Goal: Transaction & Acquisition: Purchase product/service

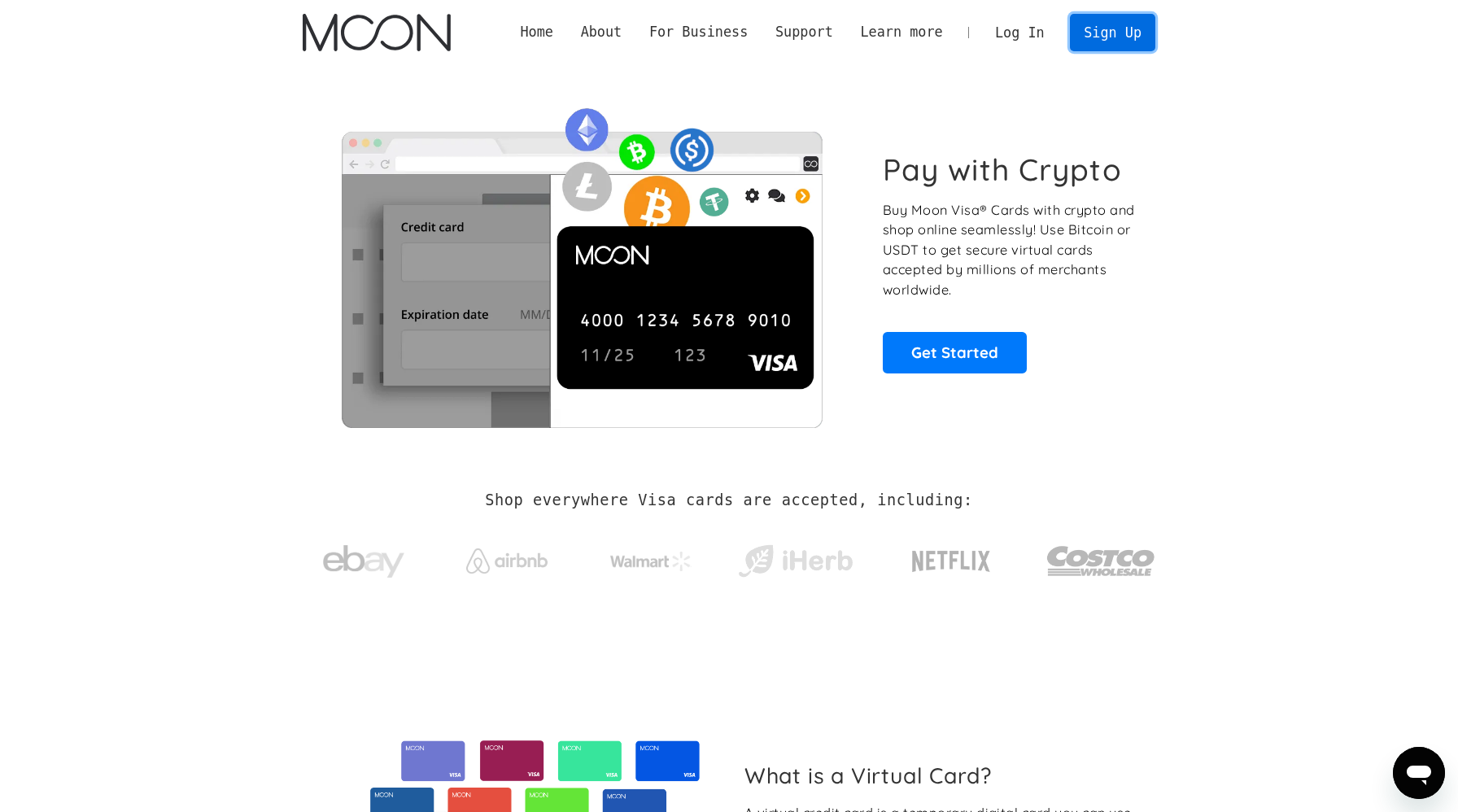
click at [1116, 26] on link "Sign Up" at bounding box center [1112, 32] width 84 height 37
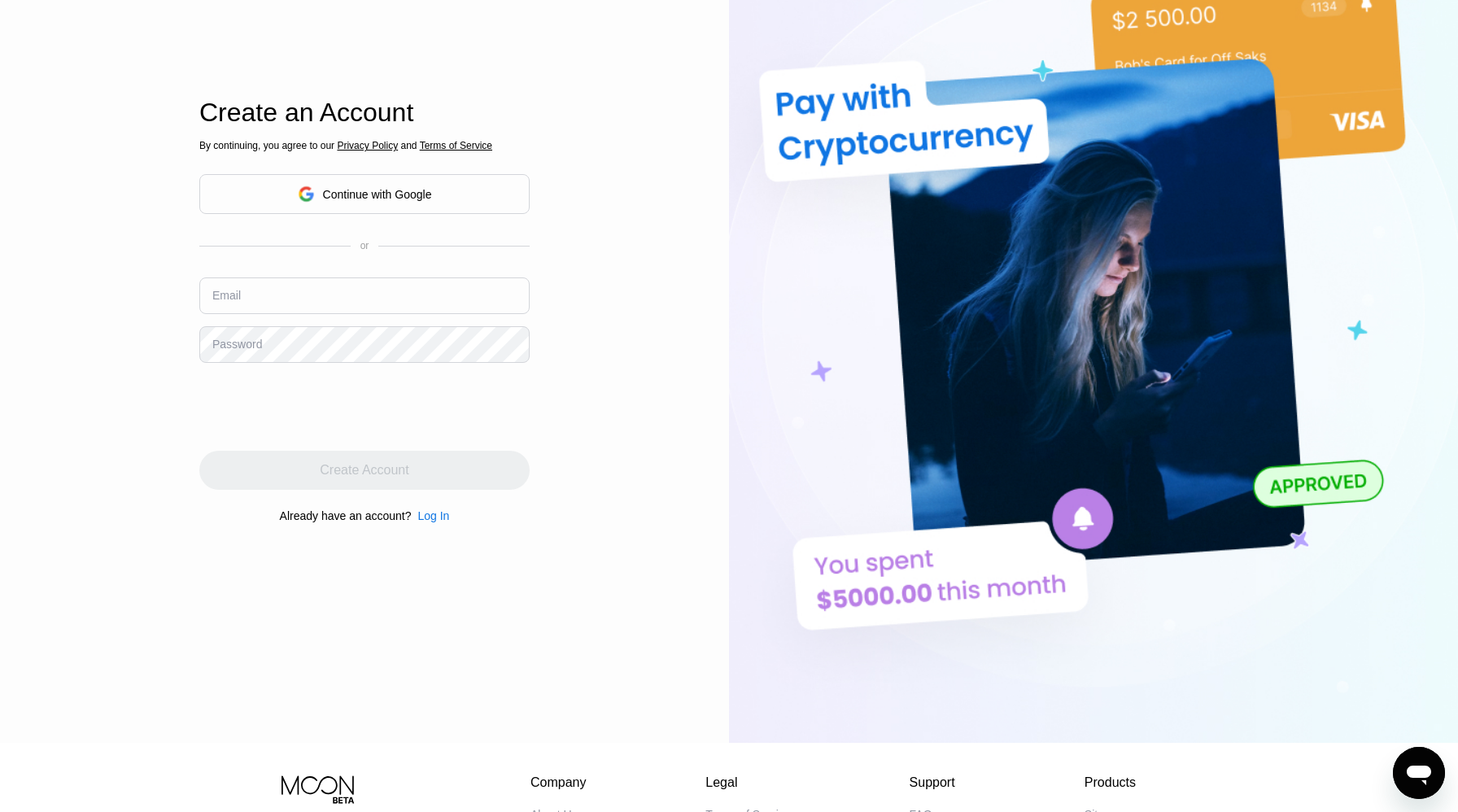
scroll to position [139, 0]
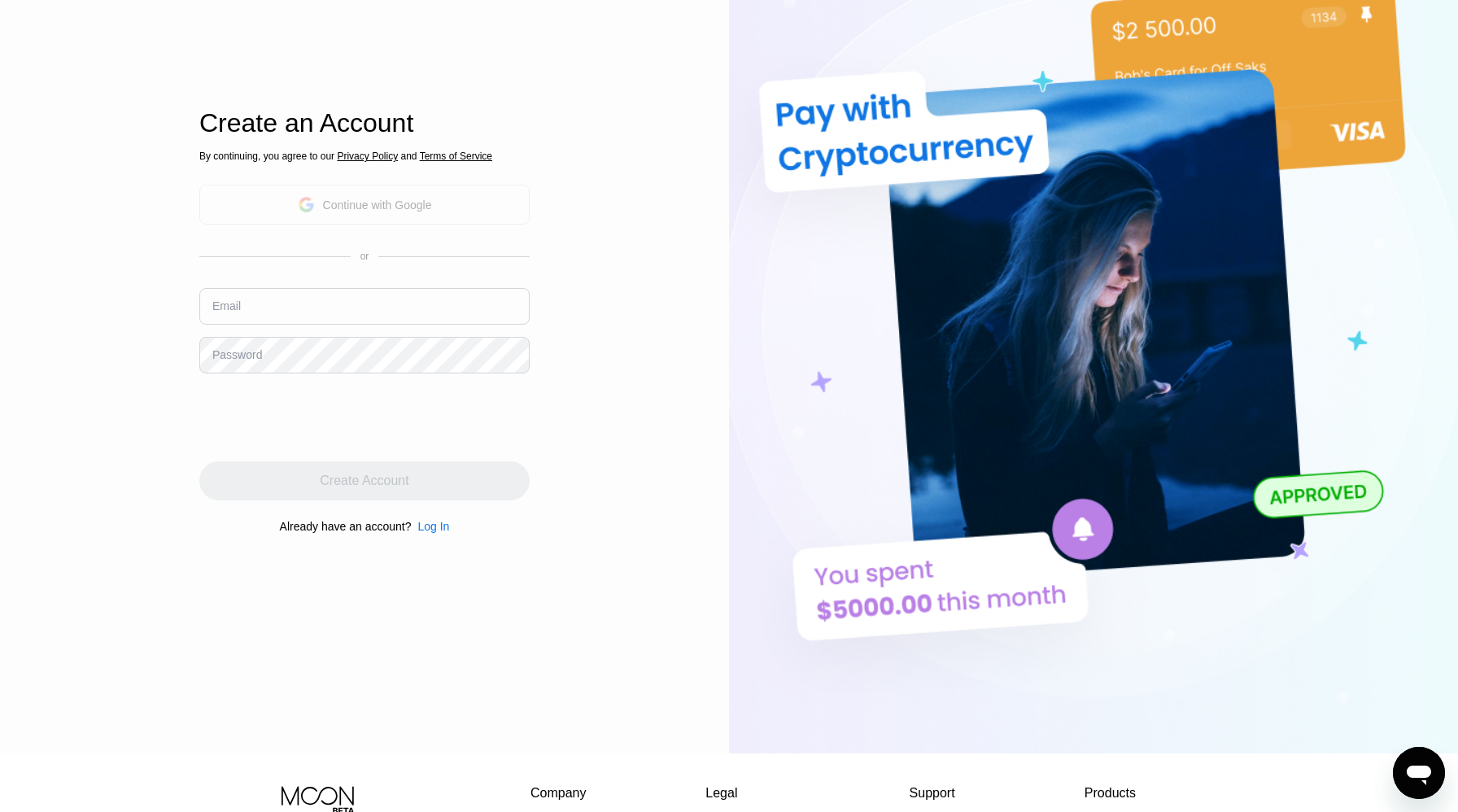
click at [377, 206] on div "Continue with Google" at bounding box center [377, 205] width 109 height 13
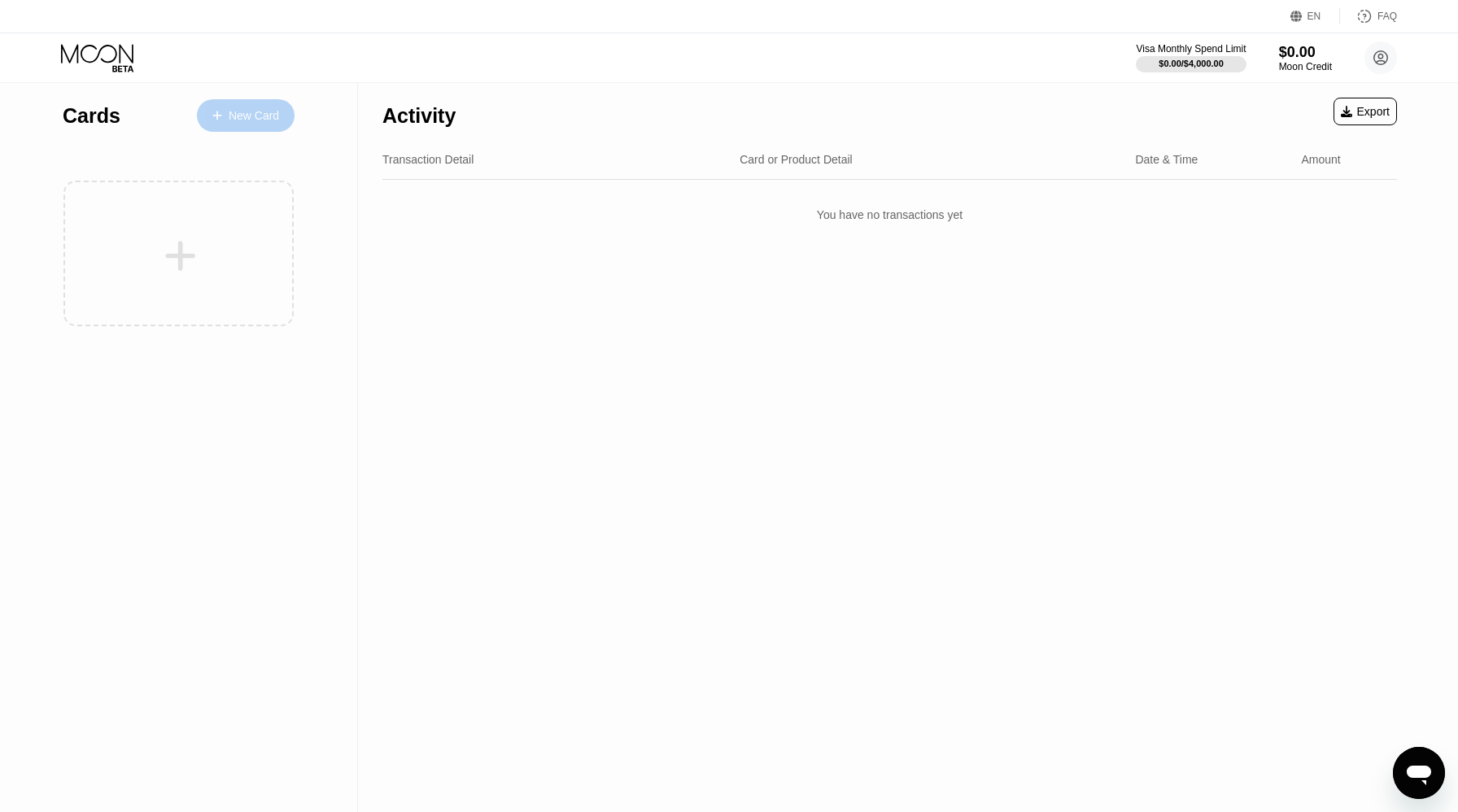
click at [271, 122] on div "New Card" at bounding box center [253, 116] width 50 height 14
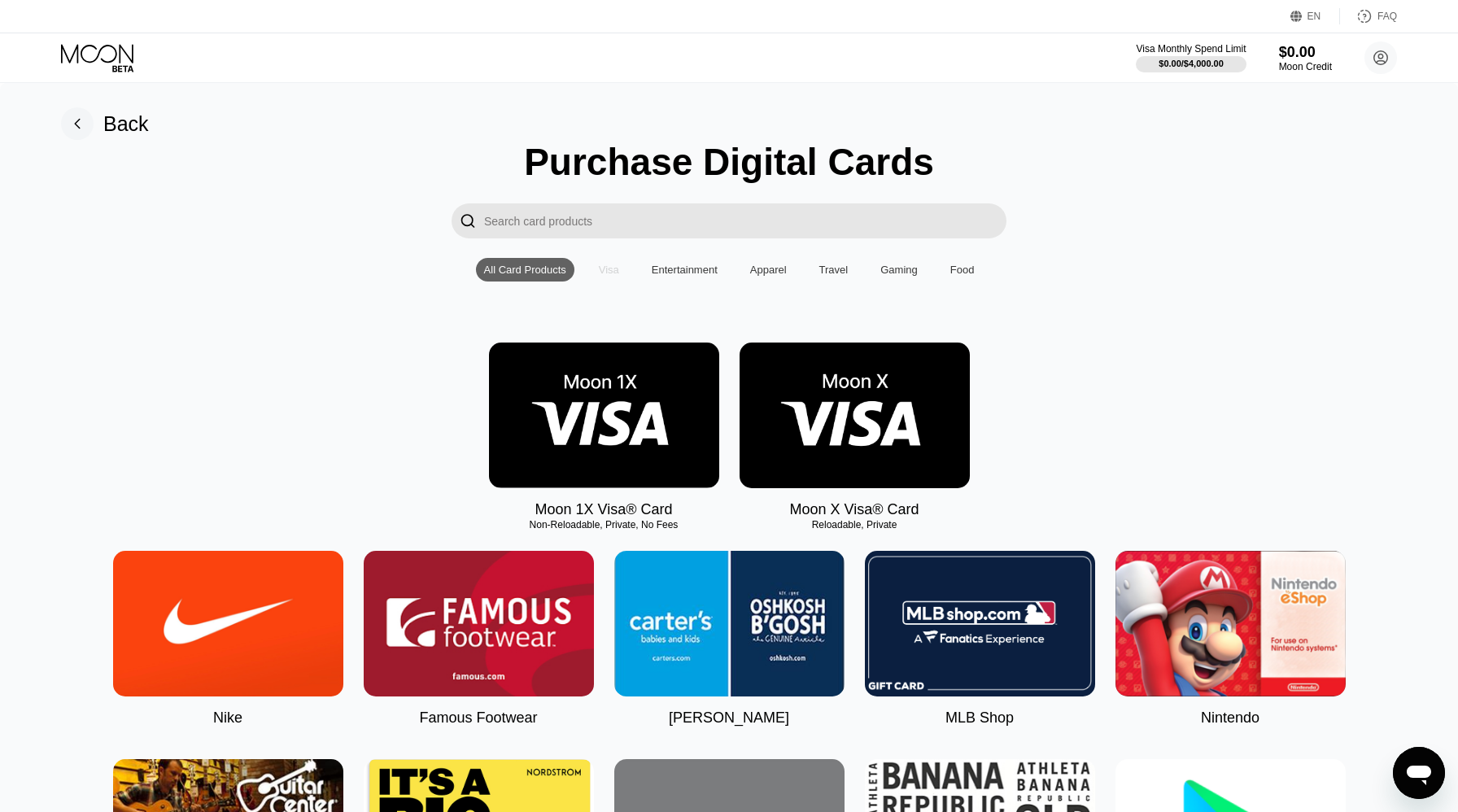
click at [607, 276] on div "Visa" at bounding box center [609, 270] width 37 height 24
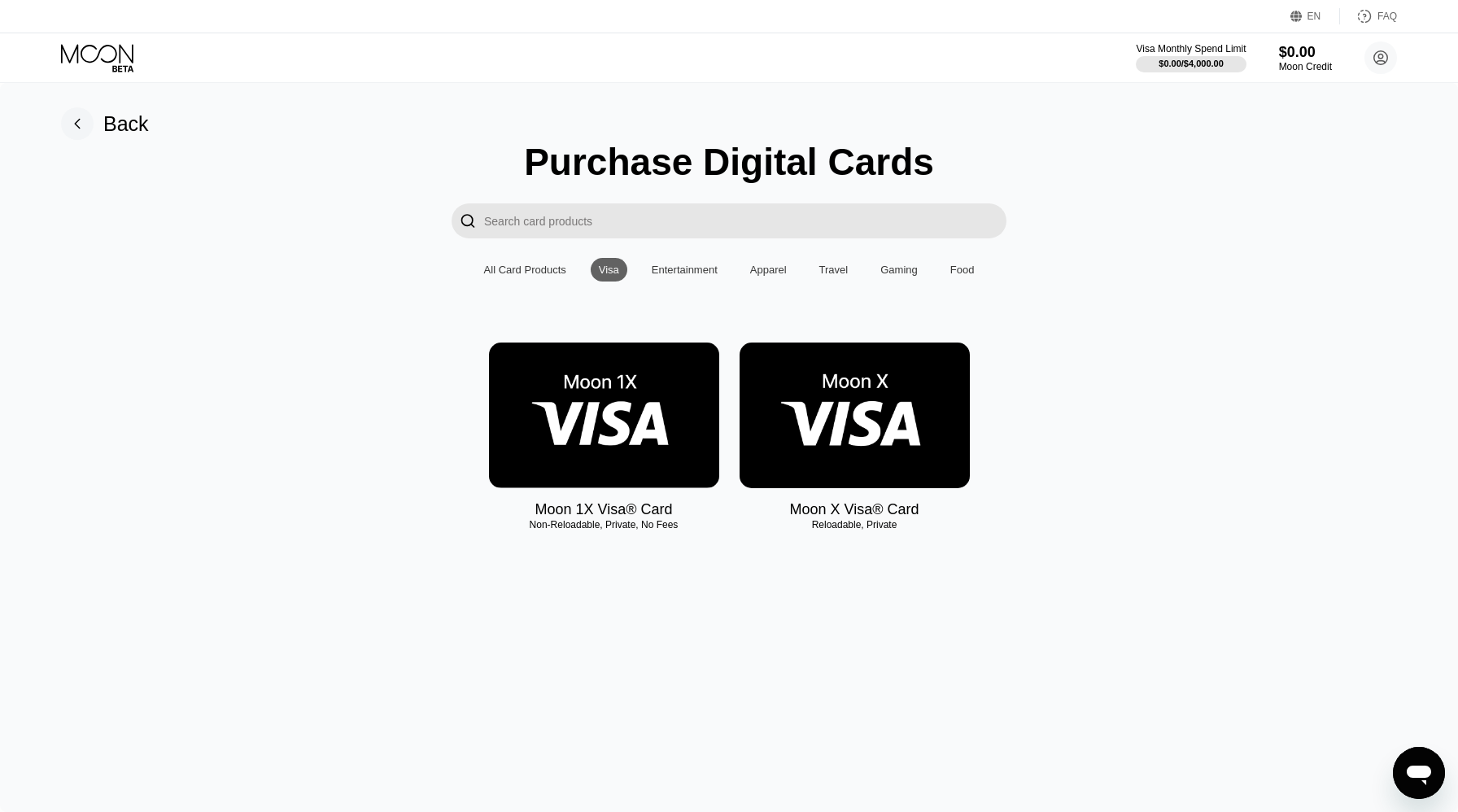
click at [782, 412] on img at bounding box center [854, 415] width 230 height 146
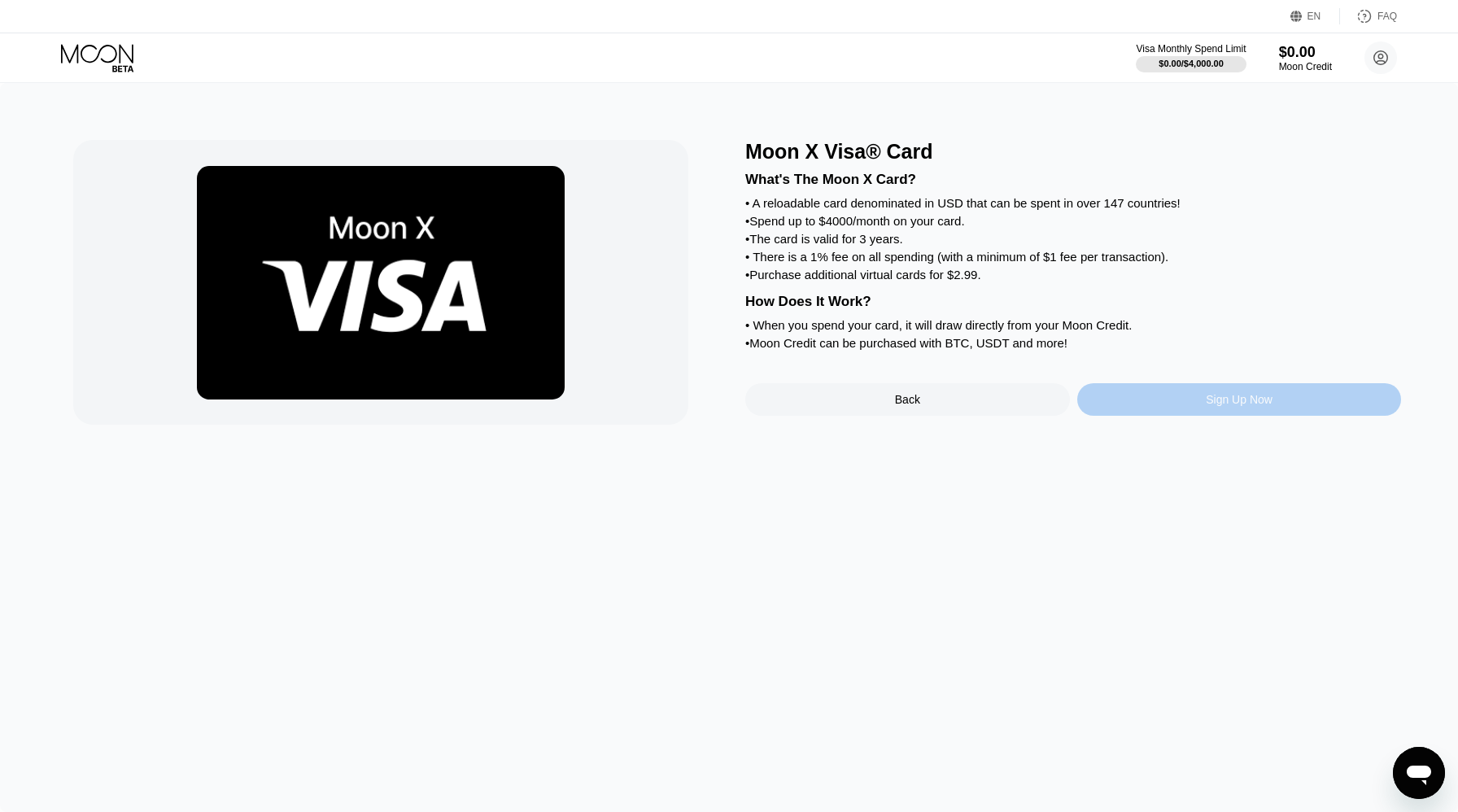
click at [1114, 403] on div "Sign Up Now" at bounding box center [1240, 399] width 325 height 32
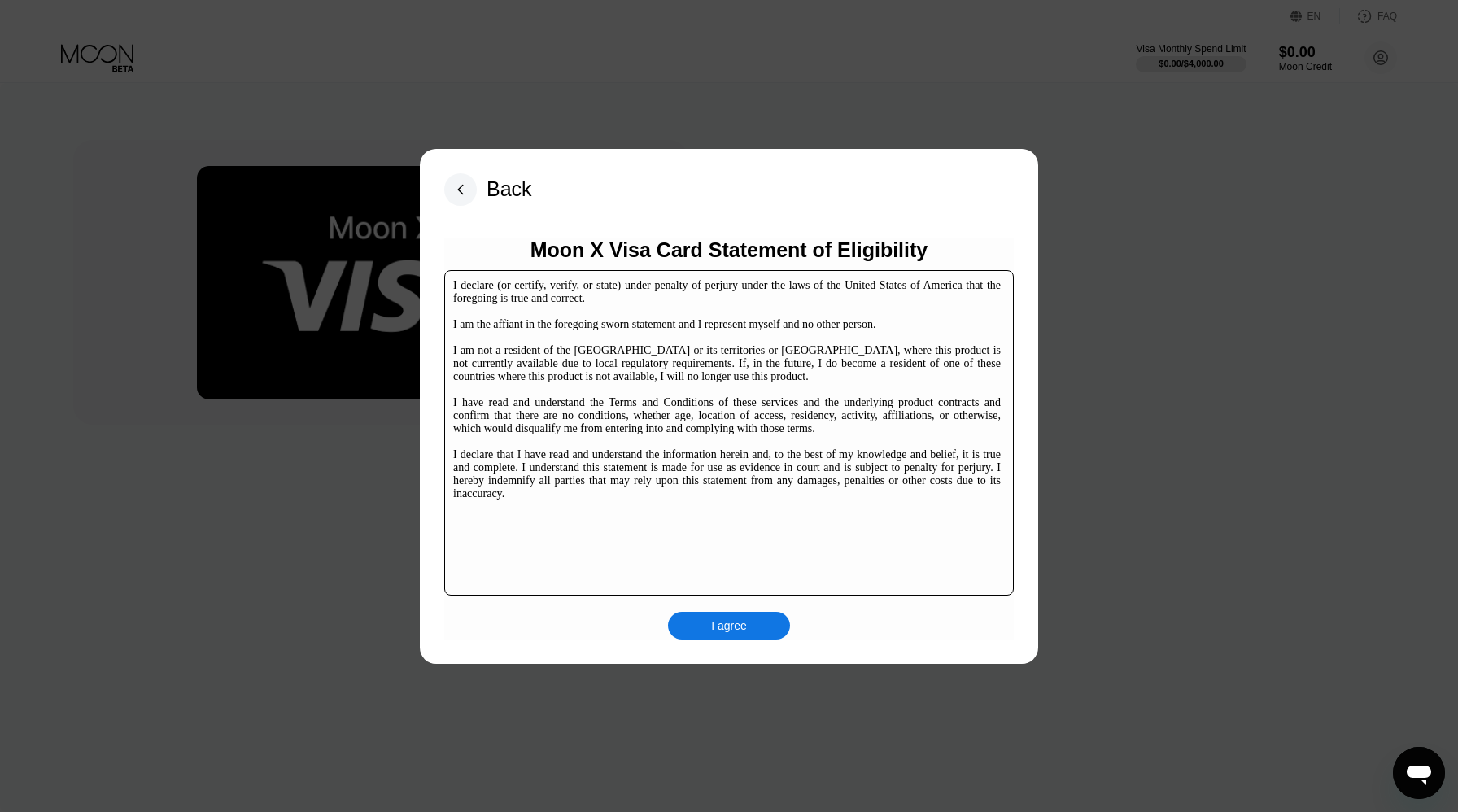
click at [722, 620] on div "I agree" at bounding box center [729, 626] width 36 height 15
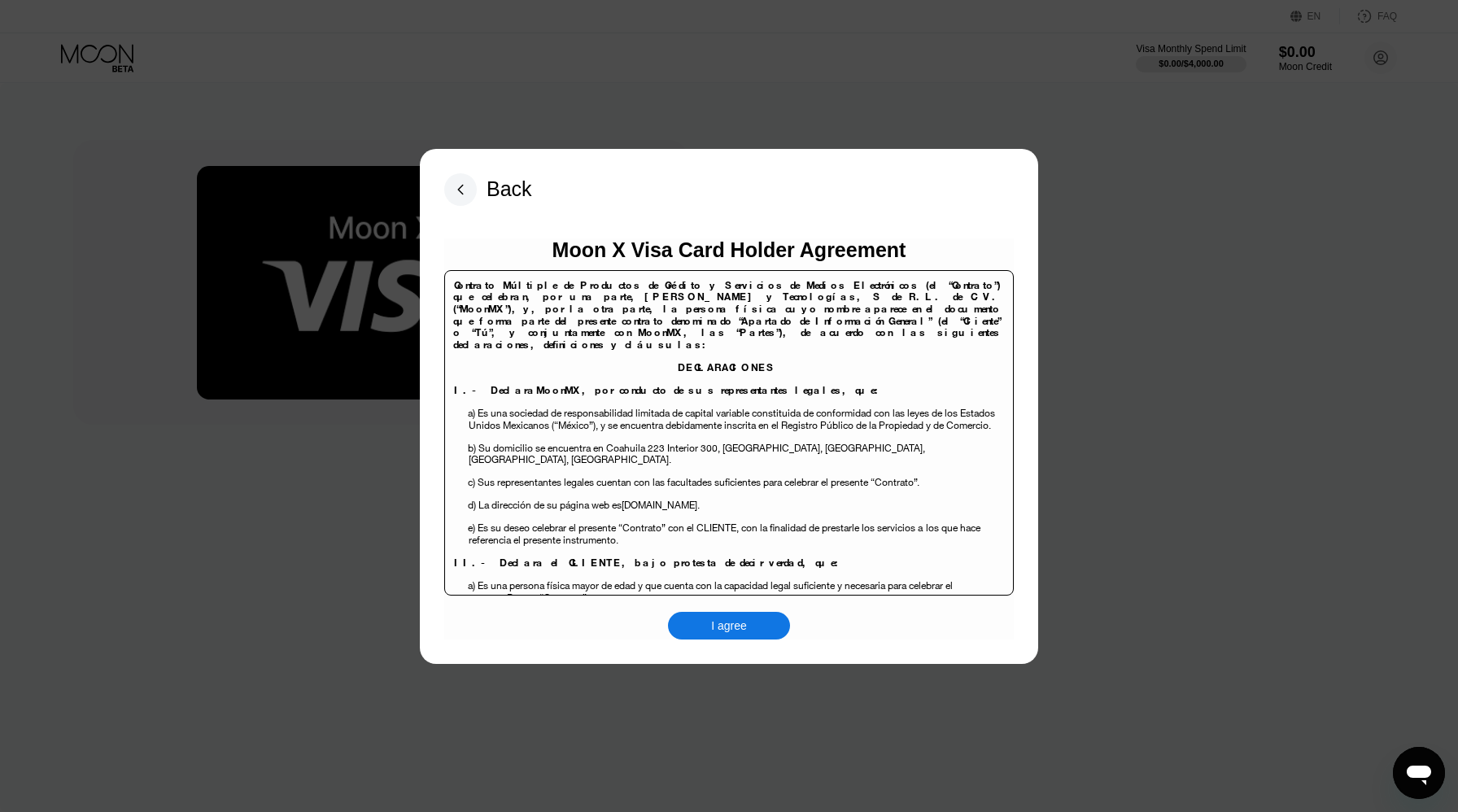
click at [722, 620] on div "I agree" at bounding box center [729, 626] width 36 height 15
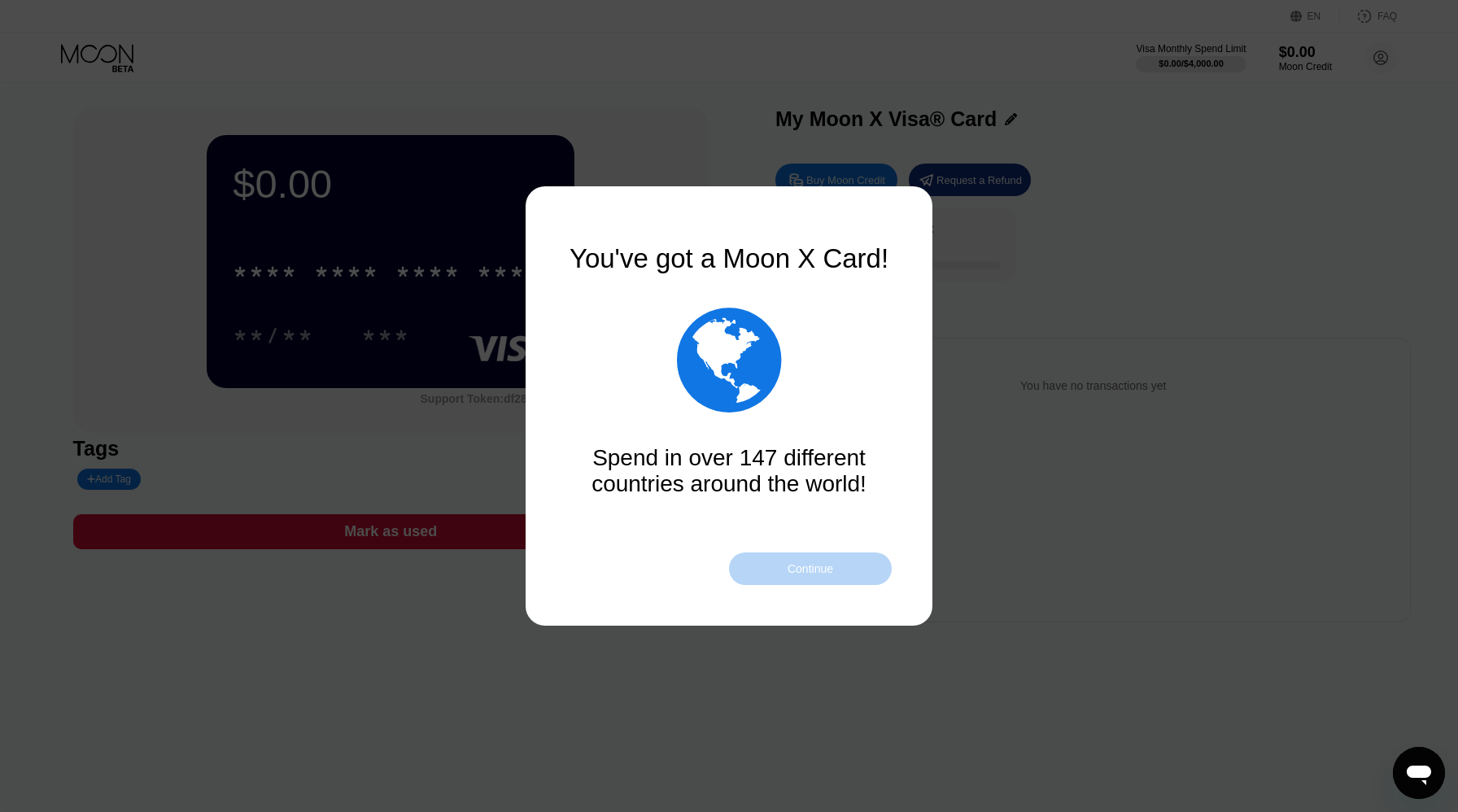
click at [794, 571] on div "Continue" at bounding box center [810, 569] width 46 height 13
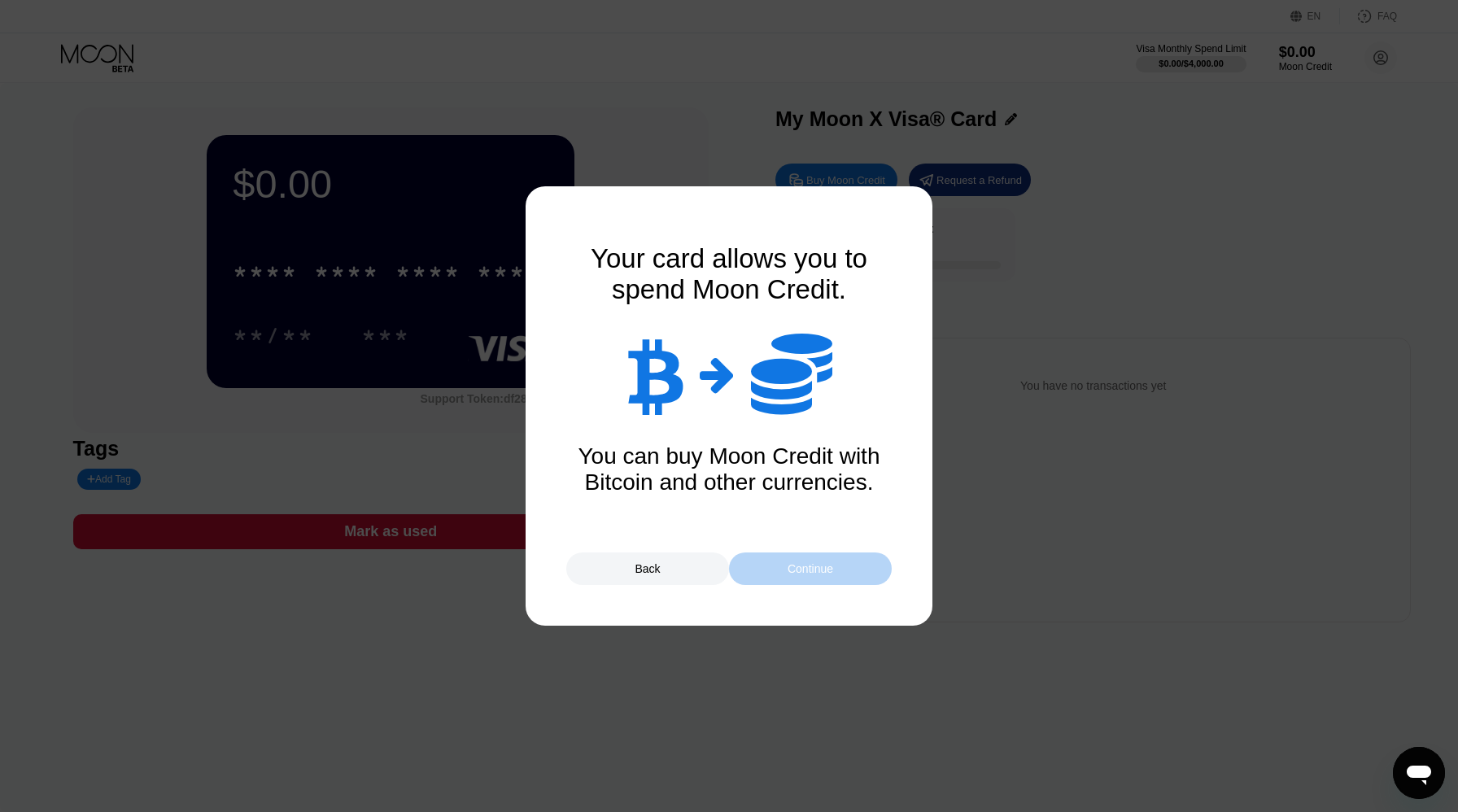
click at [794, 571] on div "Continue" at bounding box center [810, 569] width 46 height 13
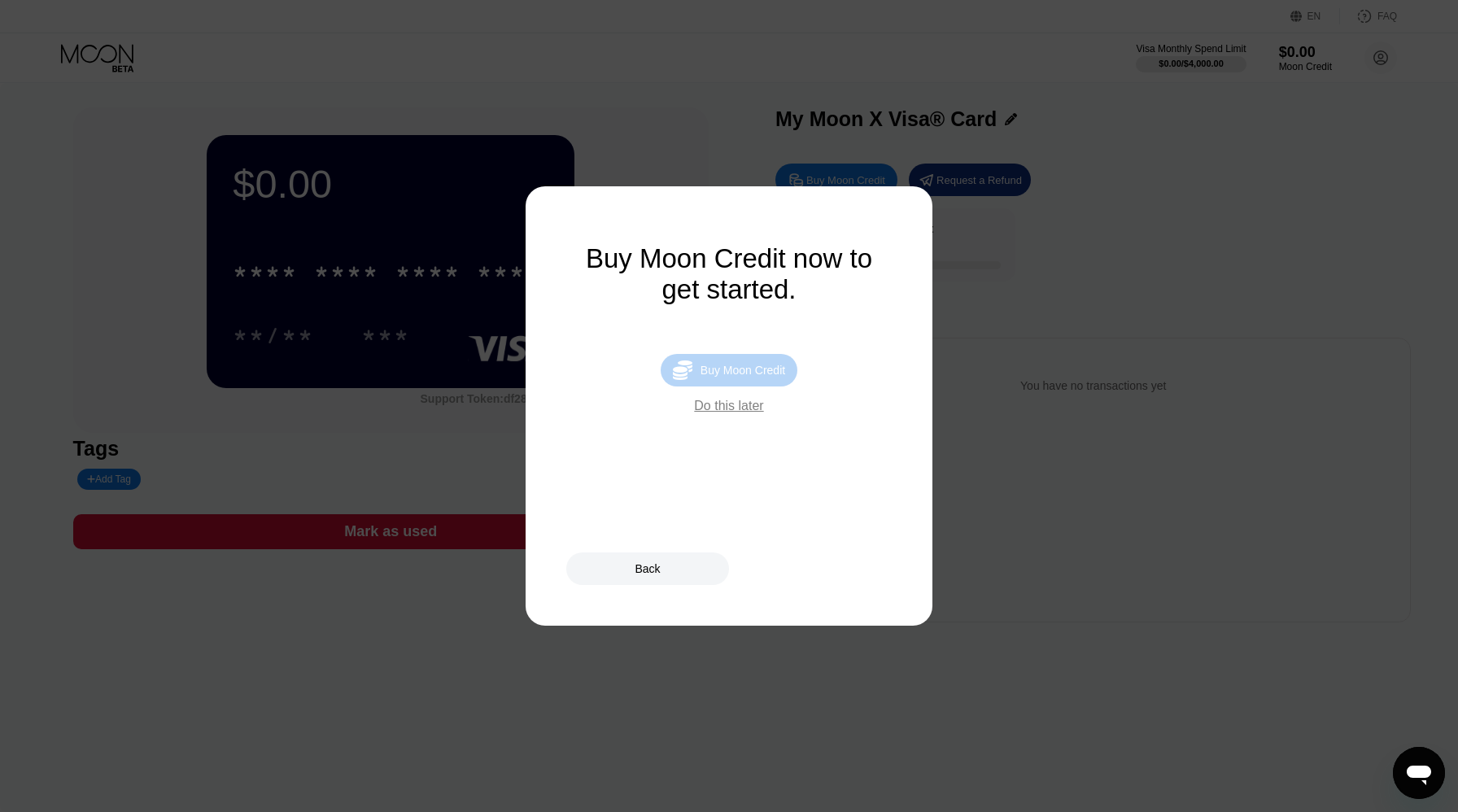
click at [746, 380] on div " Buy Moon Credit" at bounding box center [729, 370] width 137 height 32
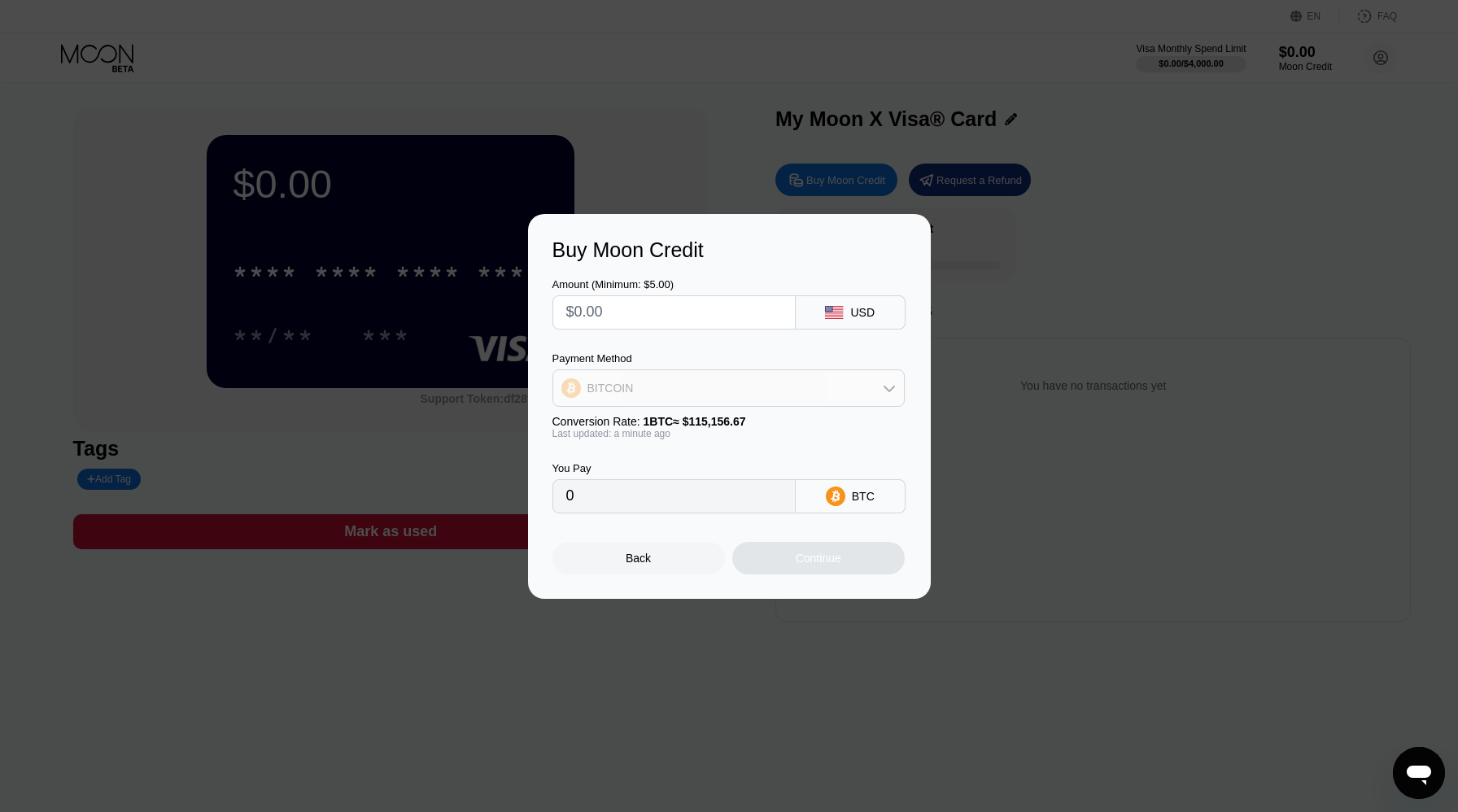
click at [879, 391] on div "BITCOIN" at bounding box center [729, 387] width 351 height 32
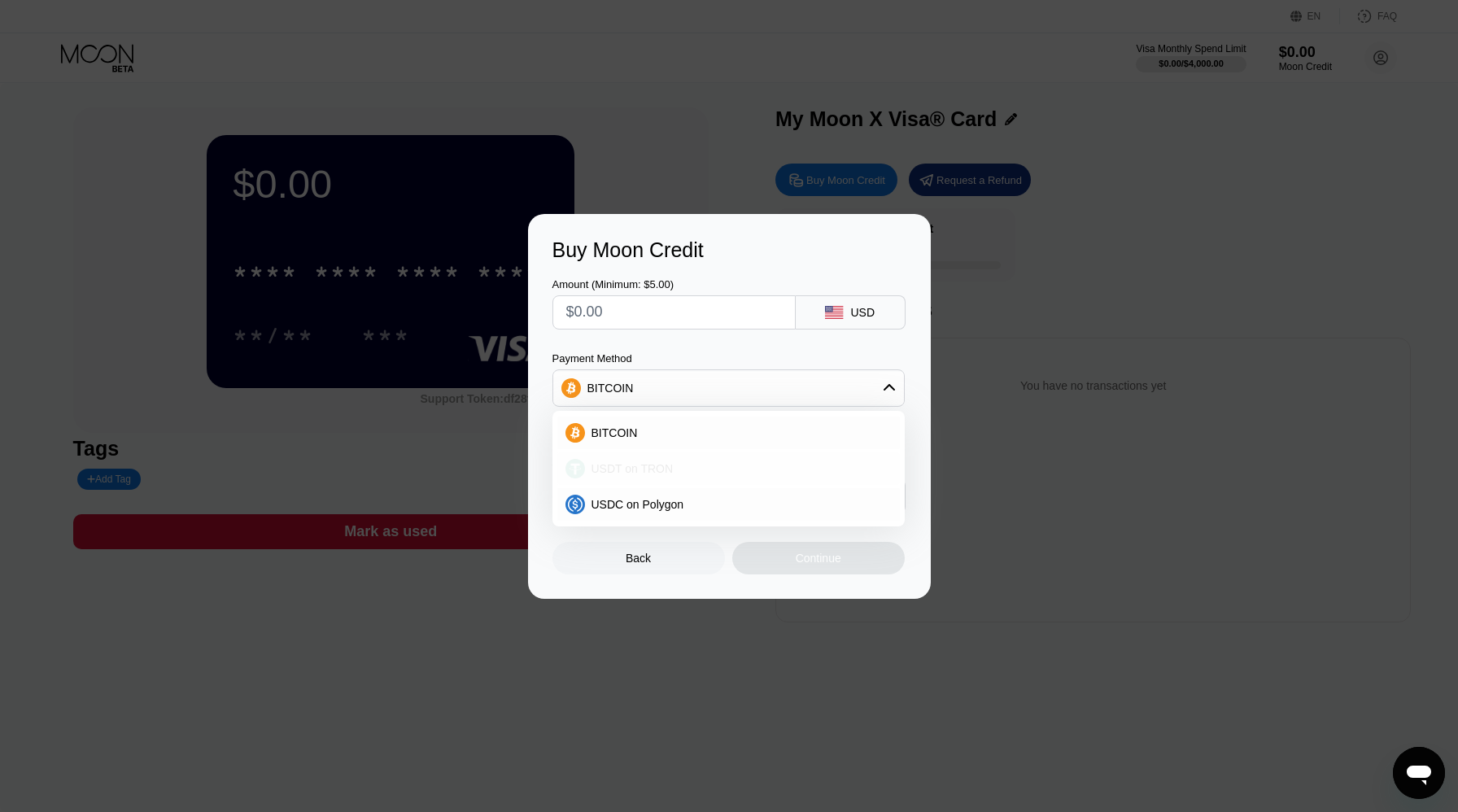
click at [643, 468] on span "USDT on TRON" at bounding box center [633, 469] width 83 height 13
type input "0.00"
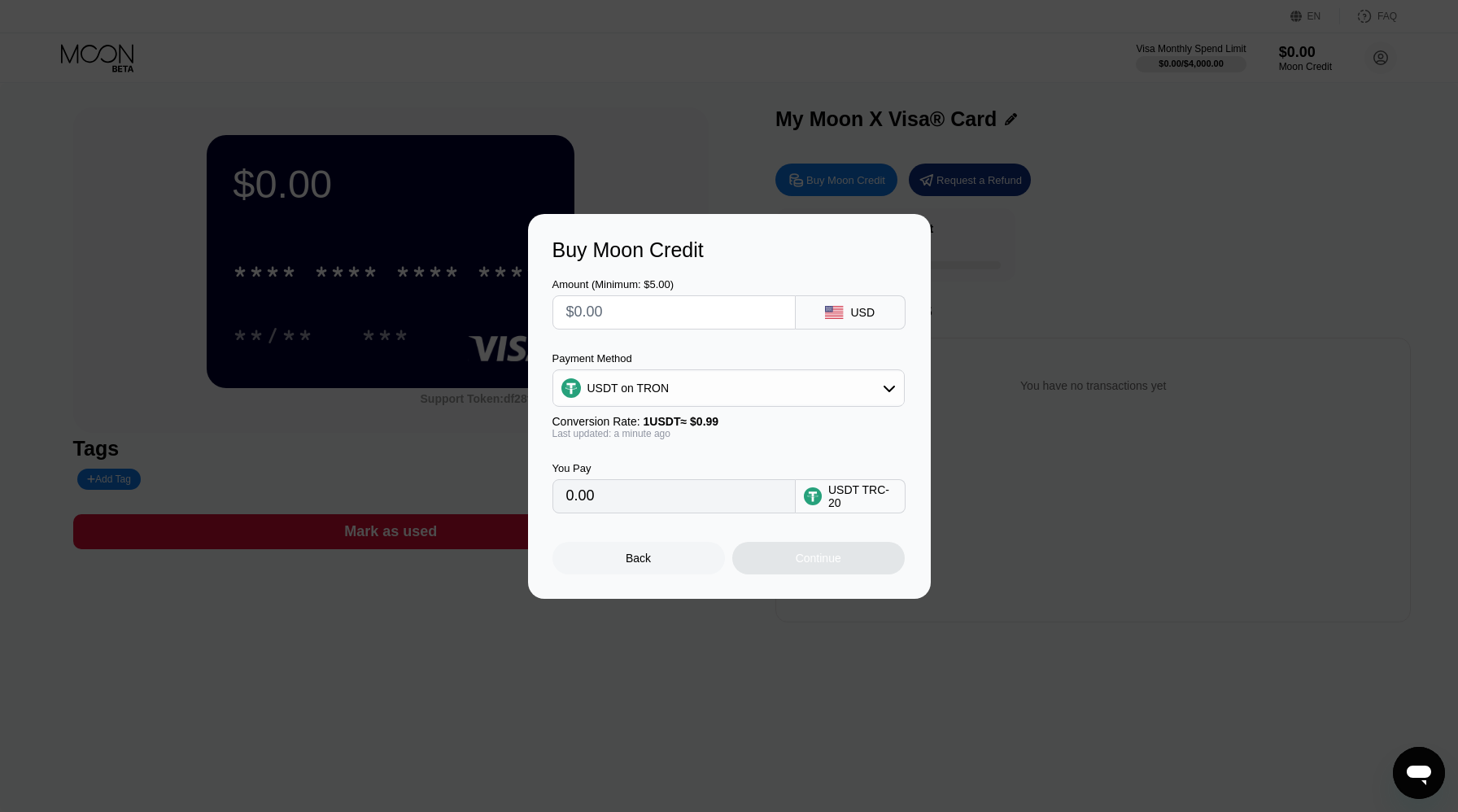
click at [650, 496] on input "0.00" at bounding box center [673, 495] width 216 height 32
click at [845, 505] on div "USDT TRC-20" at bounding box center [863, 496] width 68 height 26
click at [730, 498] on input "0.00" at bounding box center [673, 495] width 216 height 32
click at [645, 312] on input "text" at bounding box center [673, 312] width 216 height 32
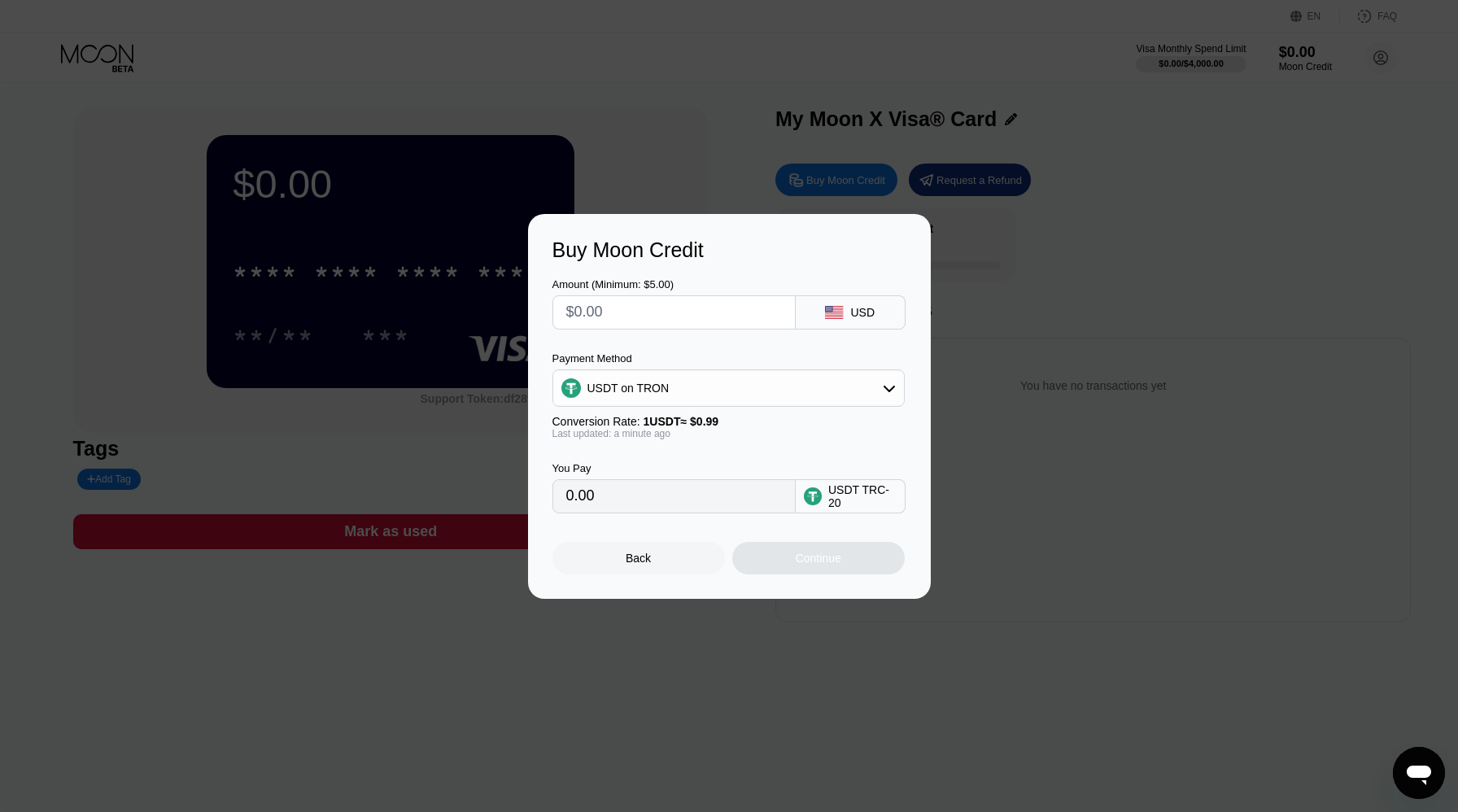
click at [844, 320] on div "USD" at bounding box center [851, 312] width 110 height 34
click at [851, 315] on div "USD" at bounding box center [863, 312] width 25 height 13
click at [826, 312] on icon at bounding box center [834, 312] width 18 height 13
click at [710, 306] on input "text" at bounding box center [673, 312] width 216 height 32
type input "$1"
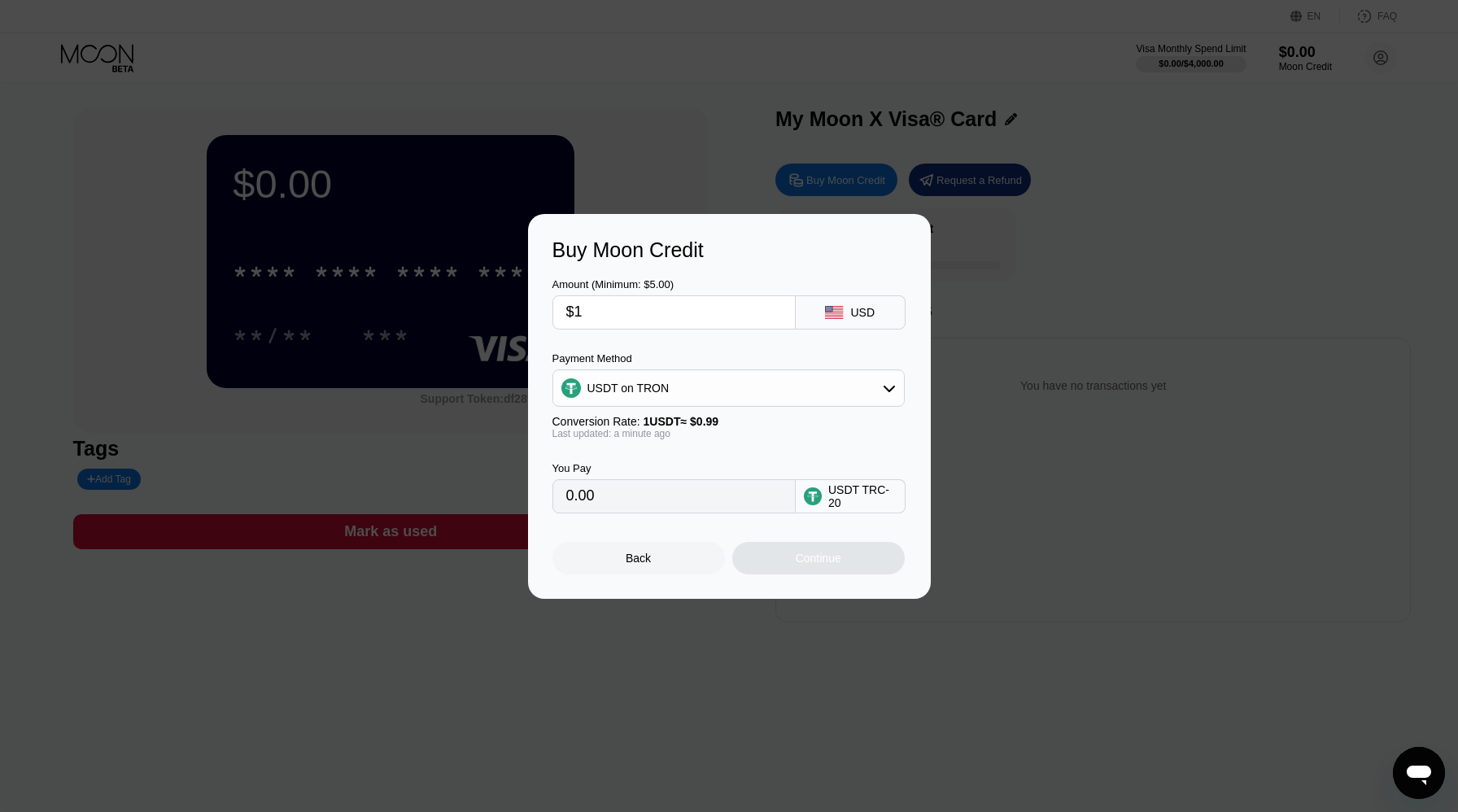
type input "1.01"
type input "$10"
type input "10.10"
type input "$10"
click at [874, 561] on div "Continue" at bounding box center [818, 557] width 173 height 32
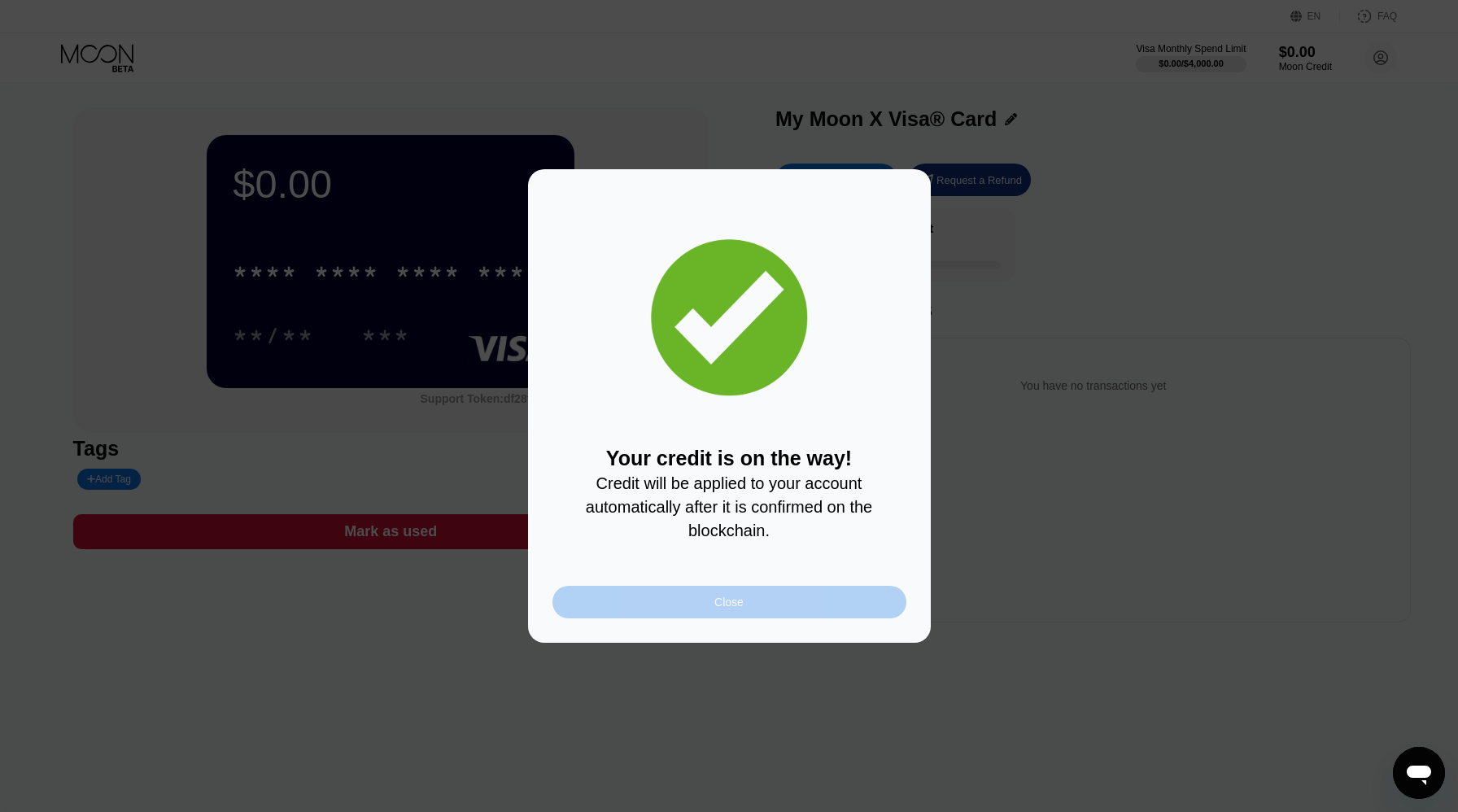
click at [740, 604] on div "Close" at bounding box center [729, 602] width 29 height 13
